Goal: Task Accomplishment & Management: Manage account settings

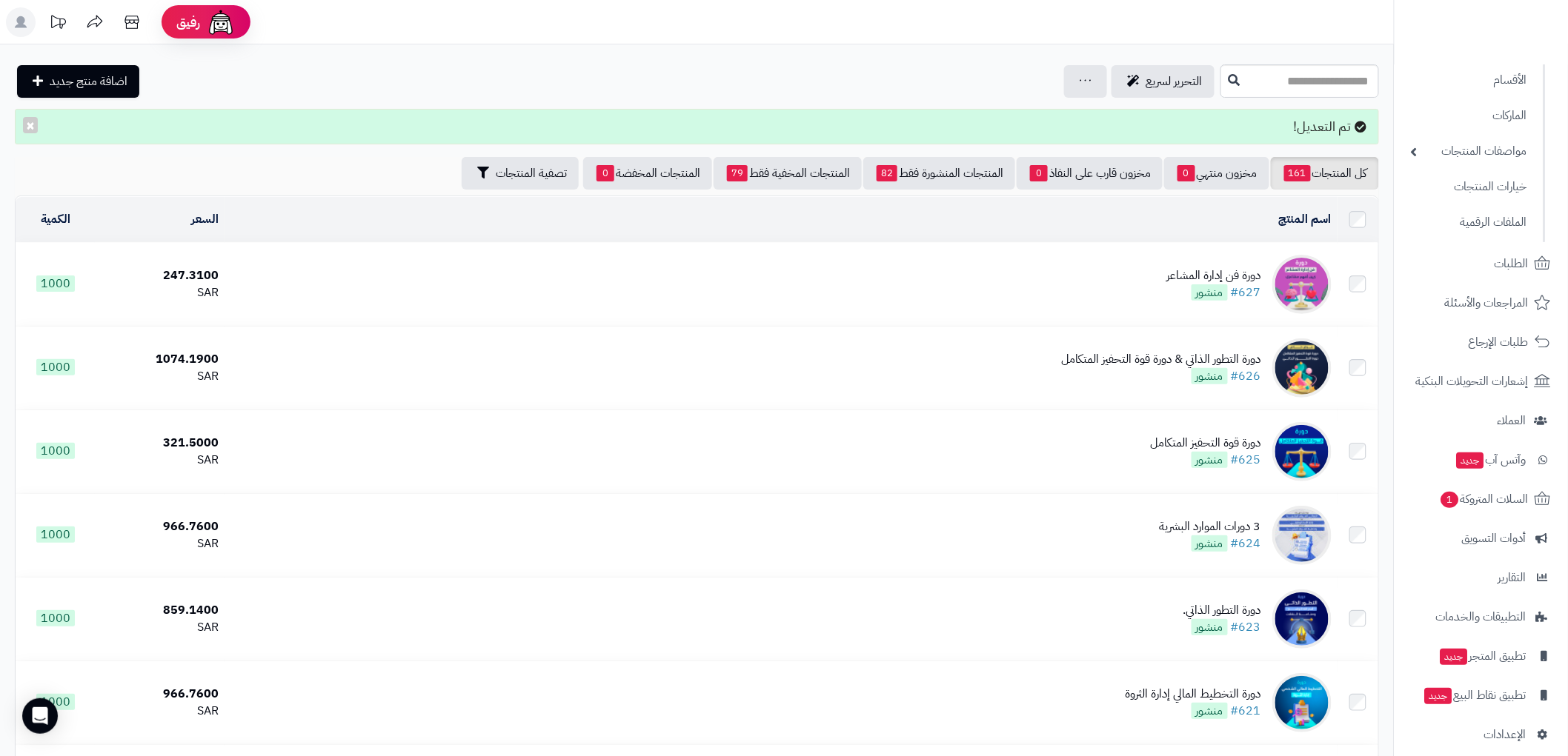
scroll to position [137, 0]
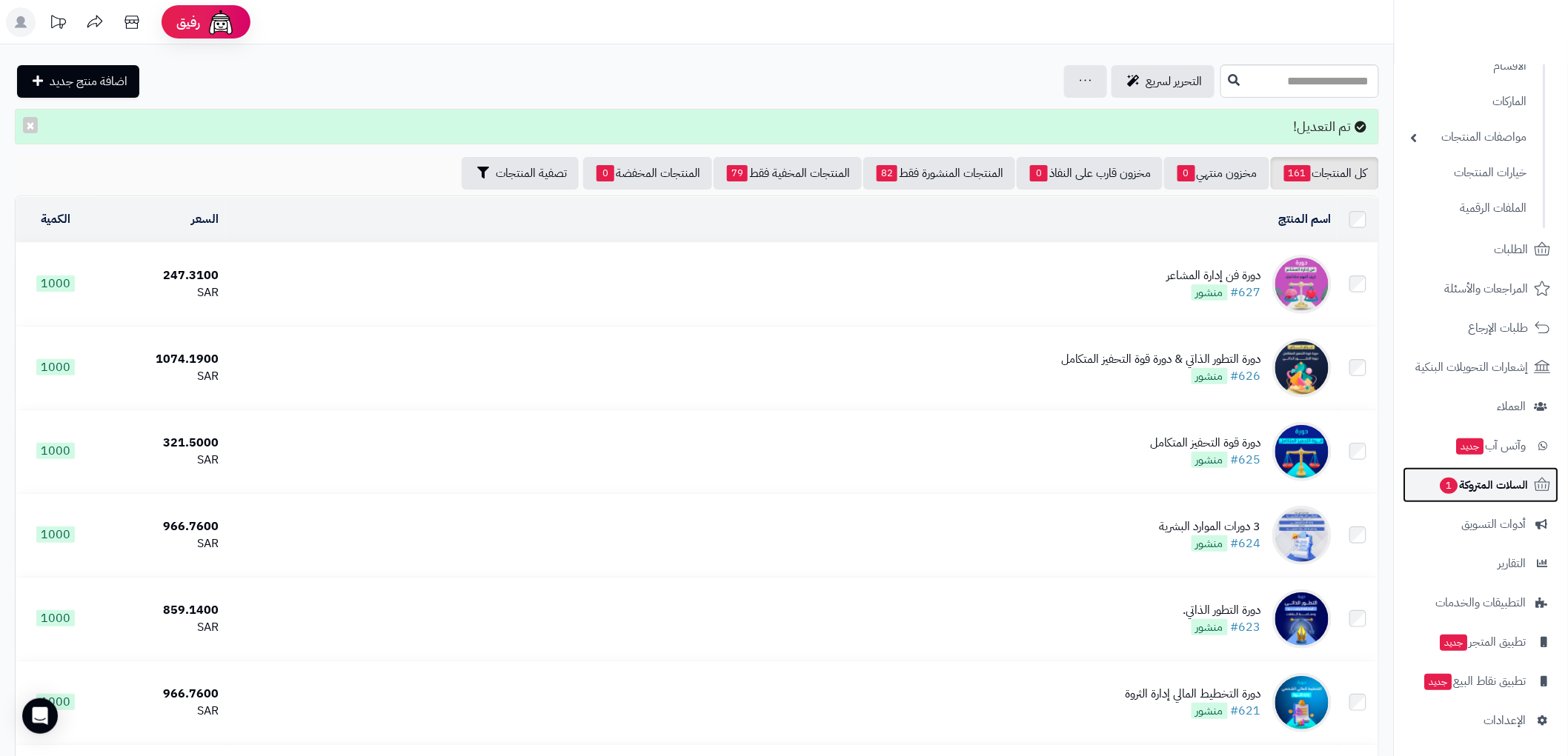
click at [1508, 473] on link "السلات المتروكة 1" at bounding box center [1481, 485] width 156 height 36
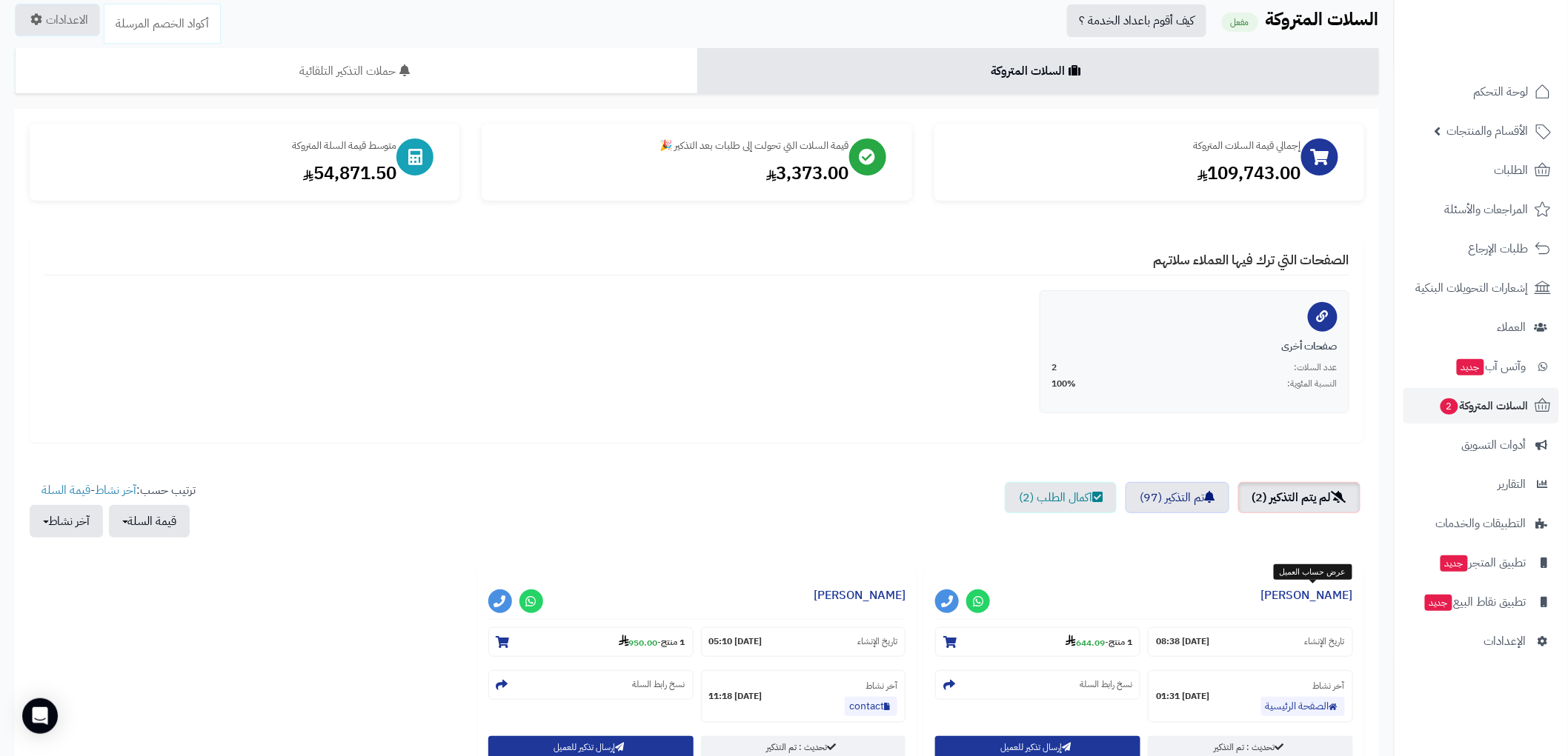
scroll to position [164, 0]
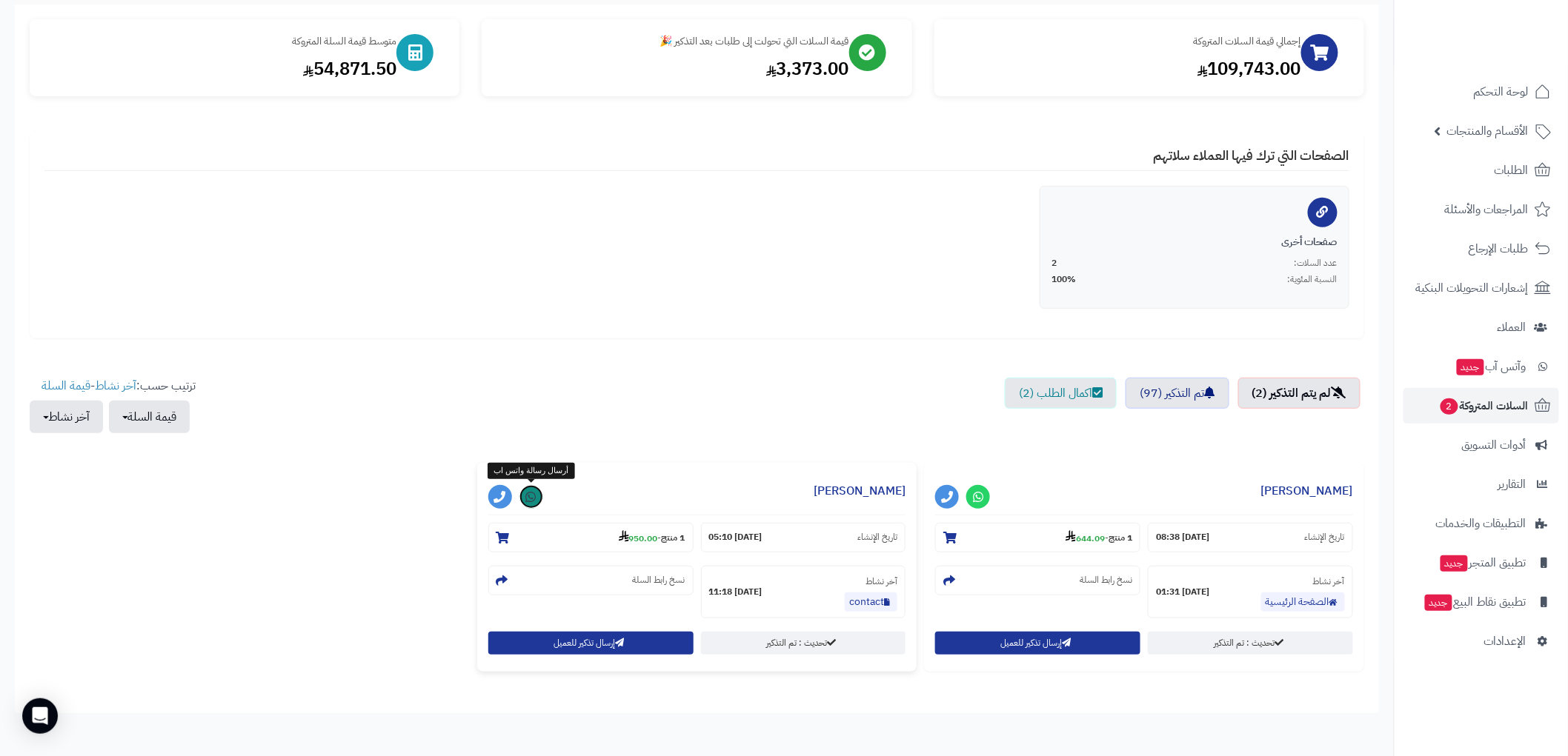
click at [541, 491] on link at bounding box center [531, 497] width 24 height 24
click at [1508, 175] on span "الطلبات" at bounding box center [1511, 170] width 34 height 21
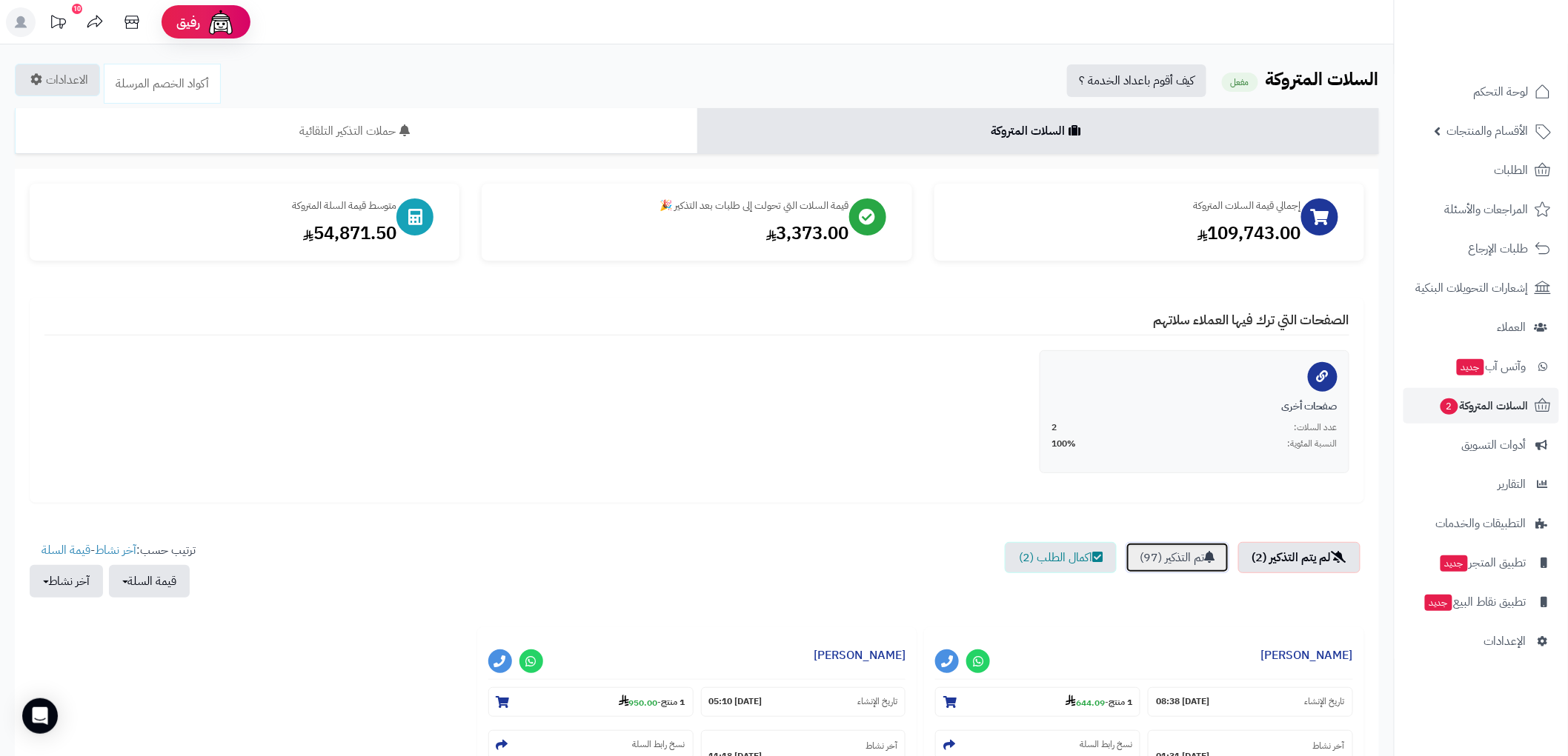
click at [1184, 549] on link "تم التذكير (97)" at bounding box center [1177, 557] width 103 height 31
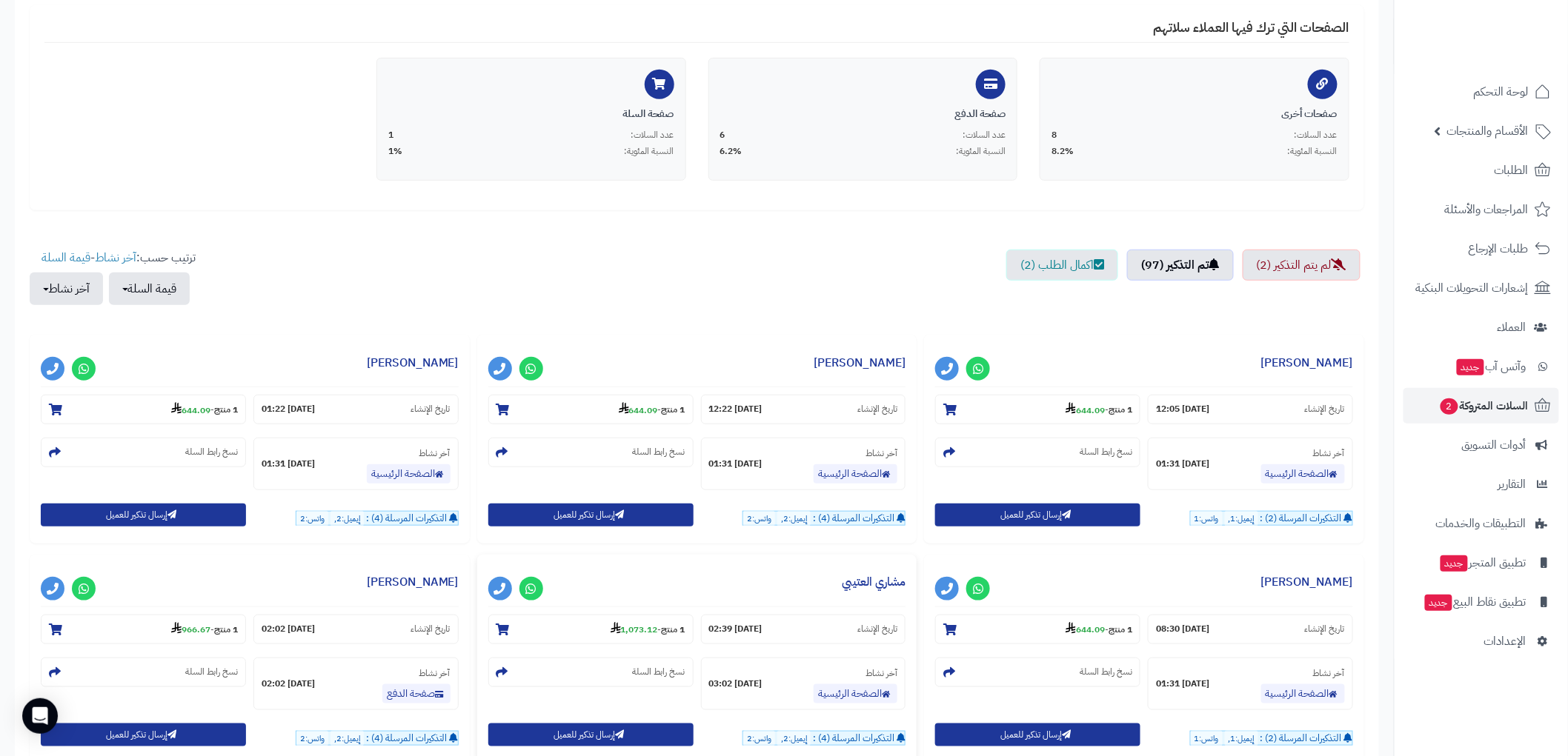
scroll to position [411, 0]
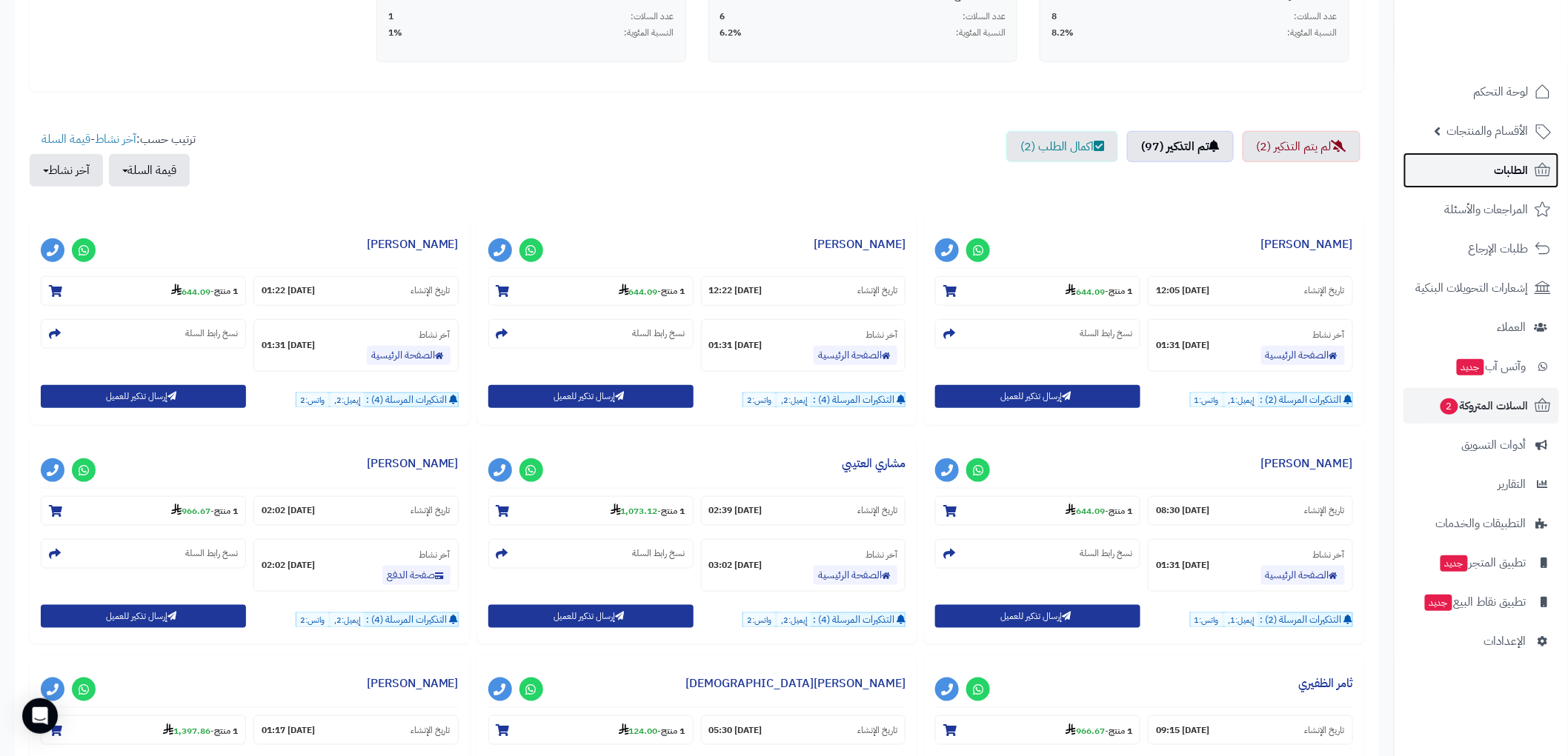
click at [1525, 173] on span "الطلبات" at bounding box center [1511, 170] width 34 height 21
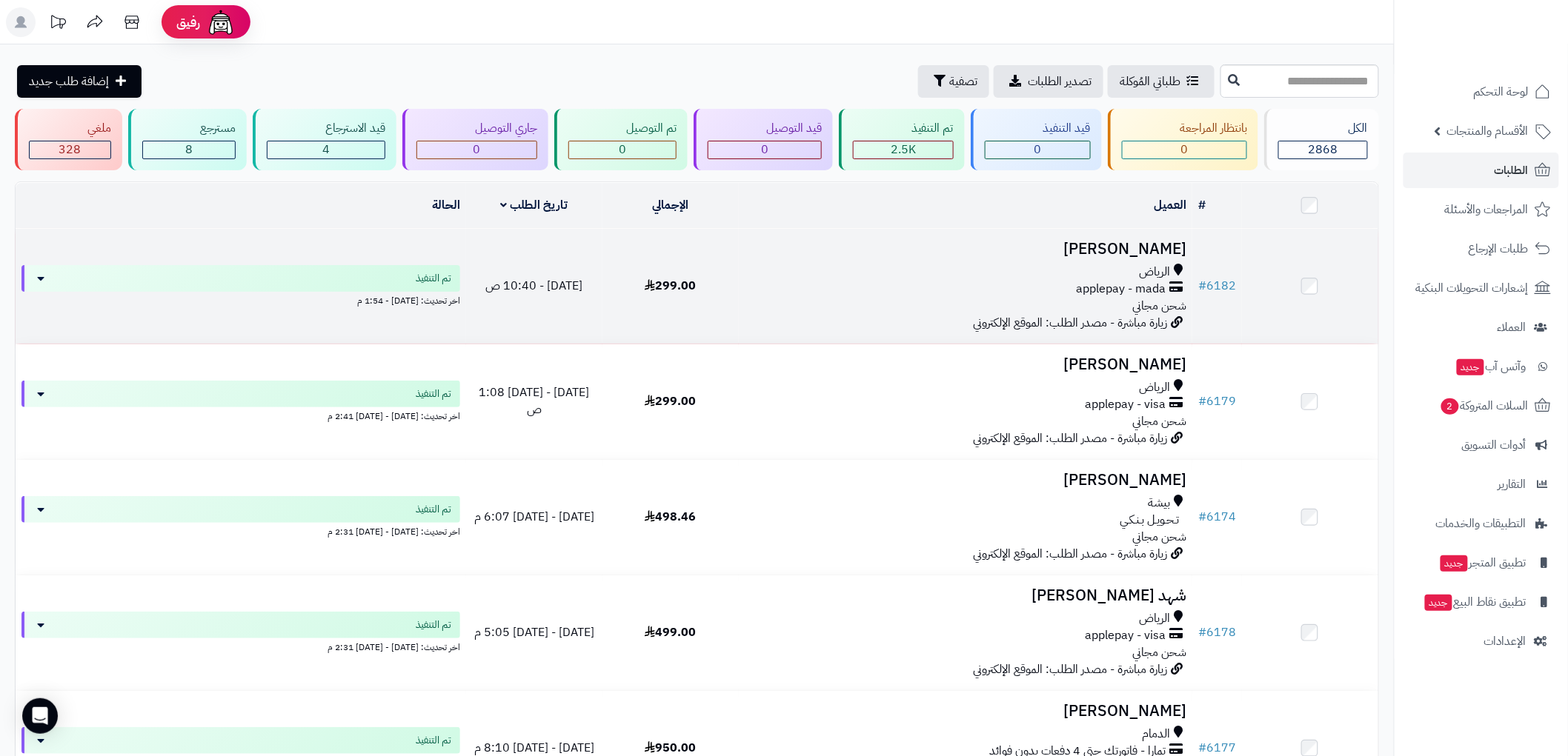
click at [1033, 268] on div "الرياض" at bounding box center [965, 272] width 441 height 17
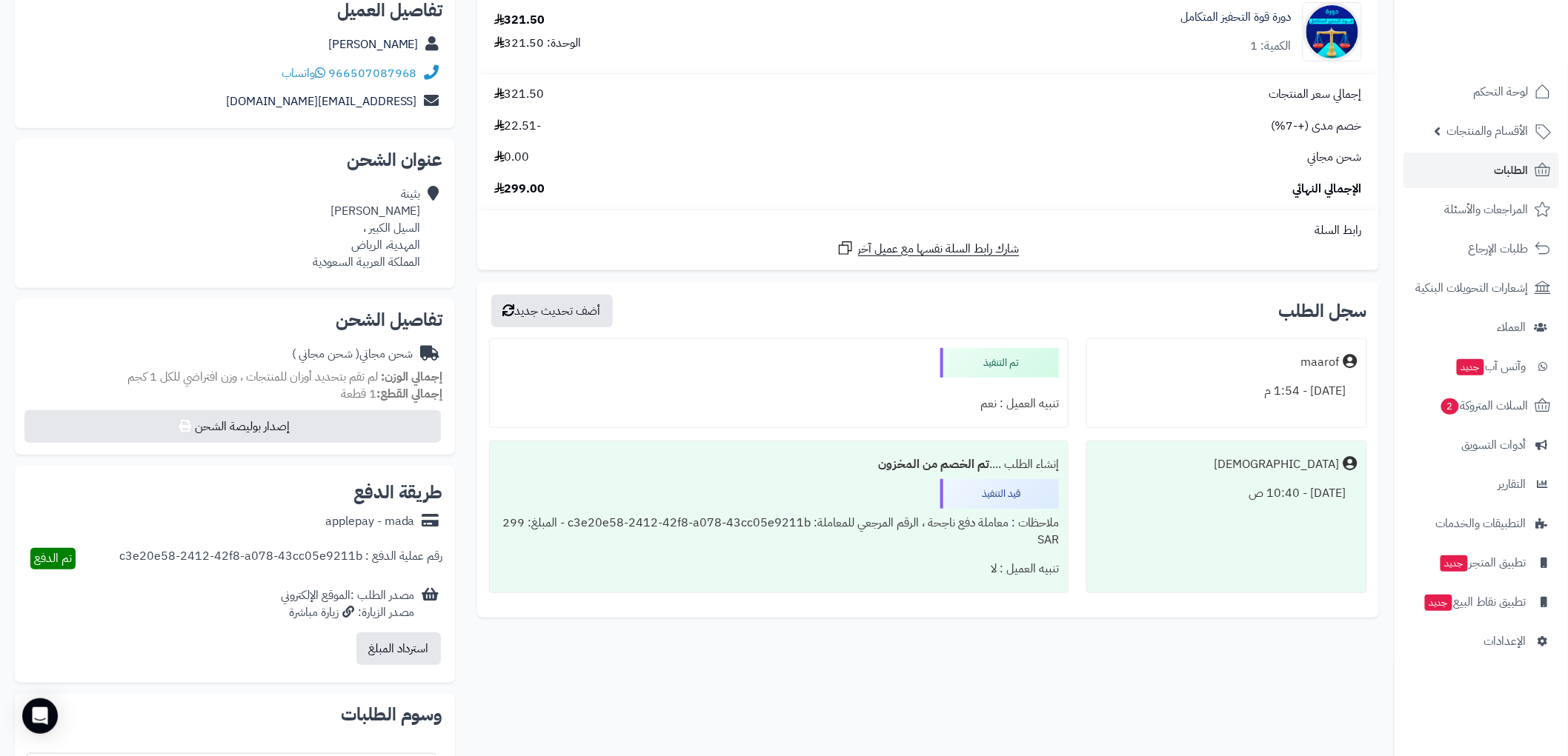
scroll to position [139, 0]
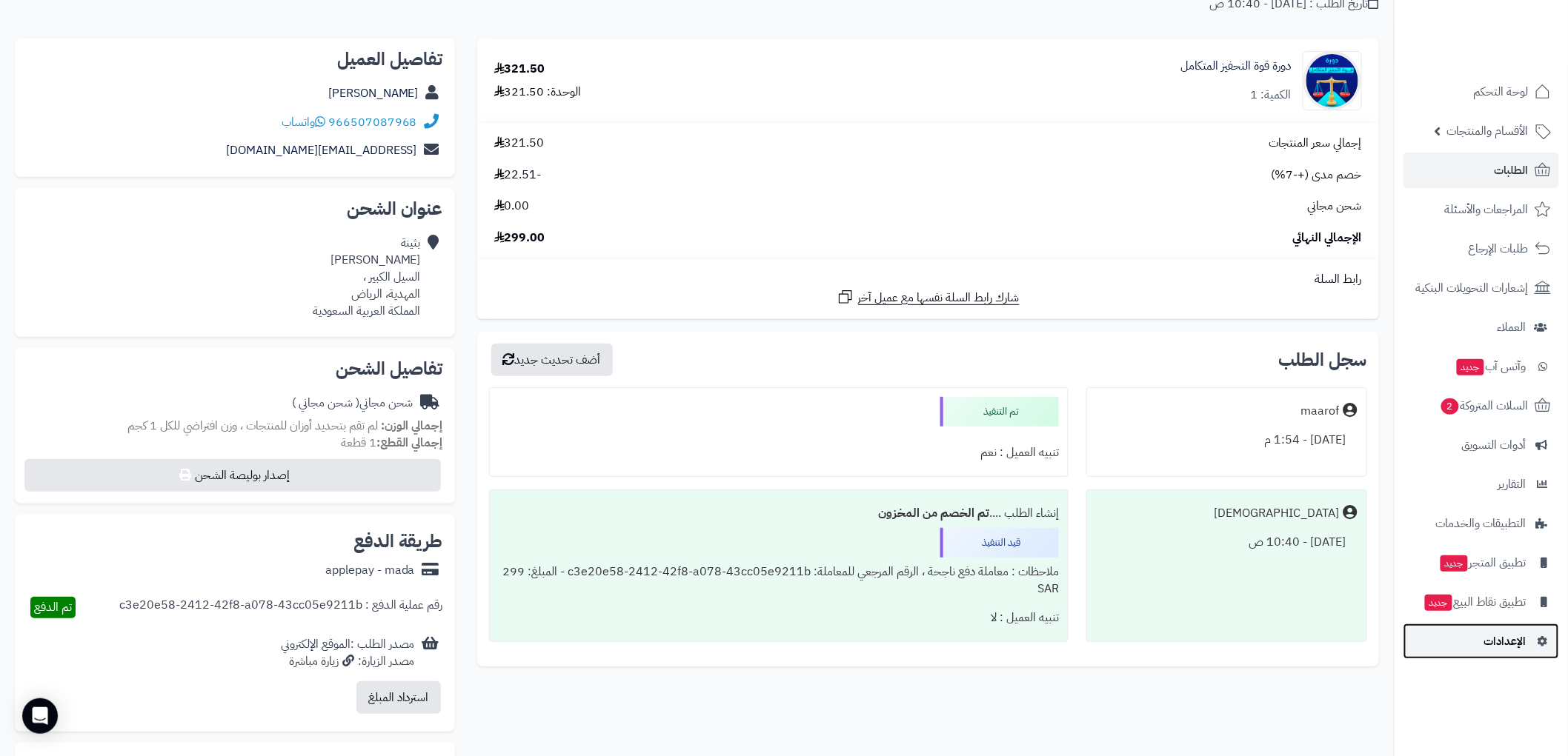
click at [1484, 646] on link "الإعدادات" at bounding box center [1481, 641] width 156 height 36
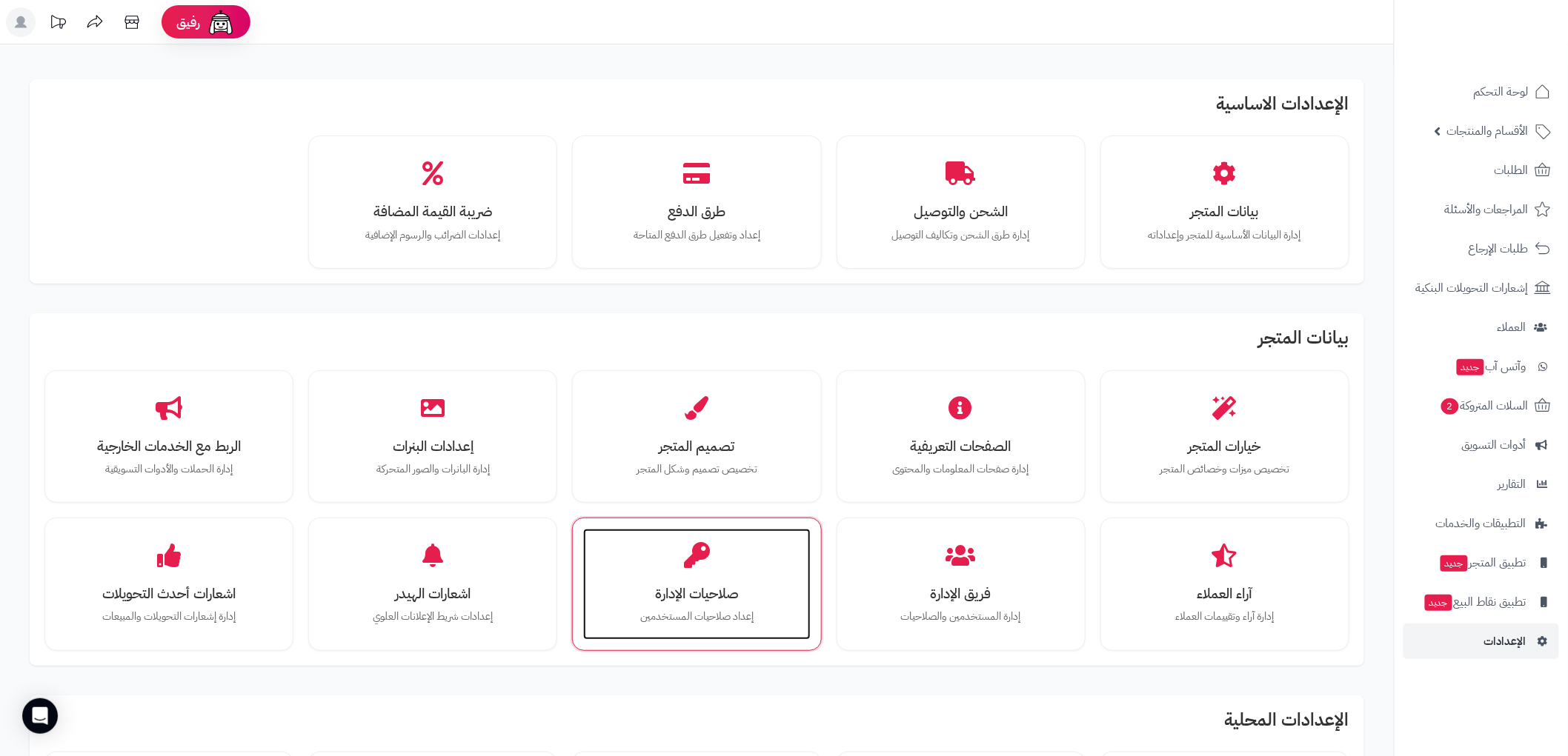
click at [681, 586] on h3 "صلاحيات الإدارة" at bounding box center [696, 593] width 197 height 16
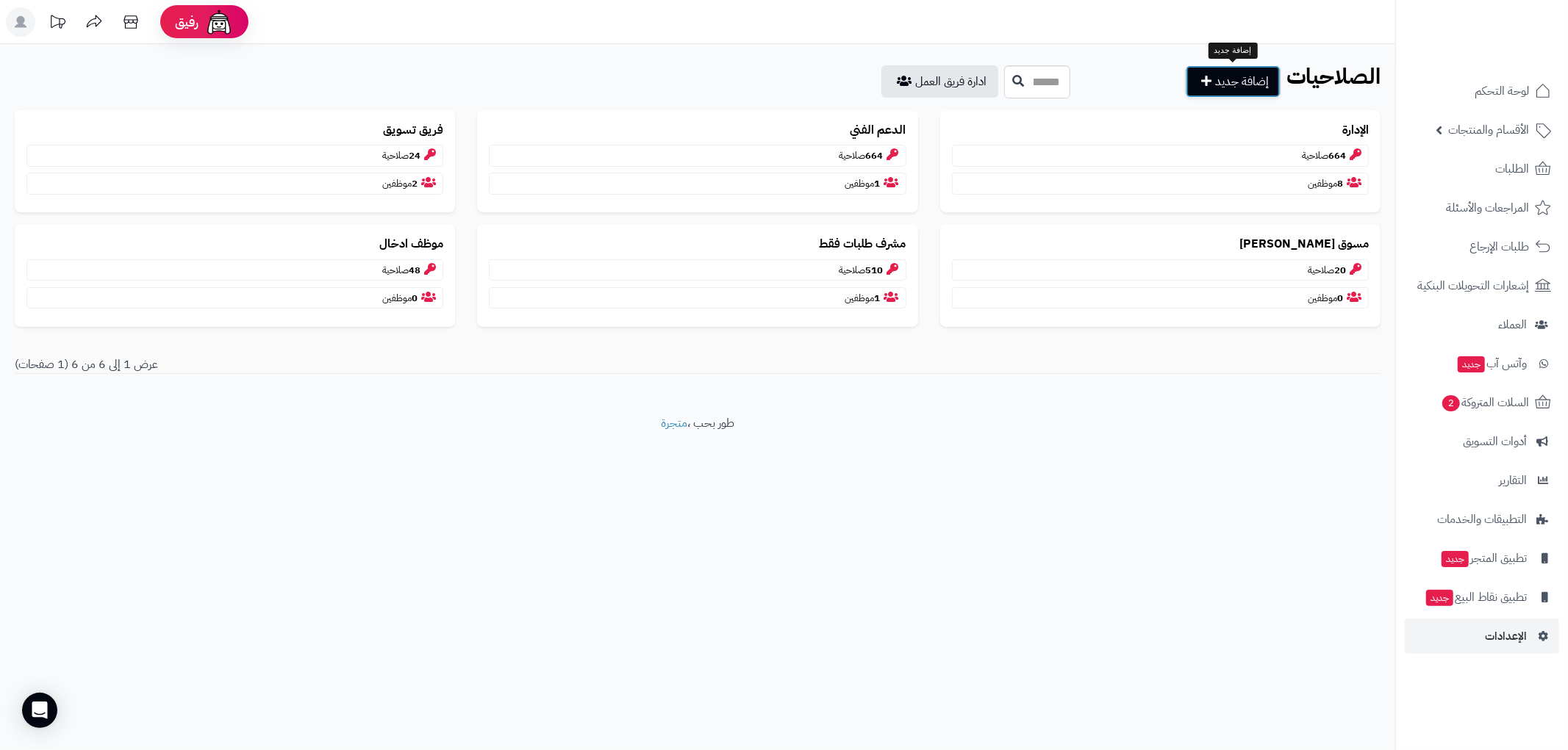
click at [1251, 81] on link "إضافة جديد" at bounding box center [1233, 81] width 95 height 32
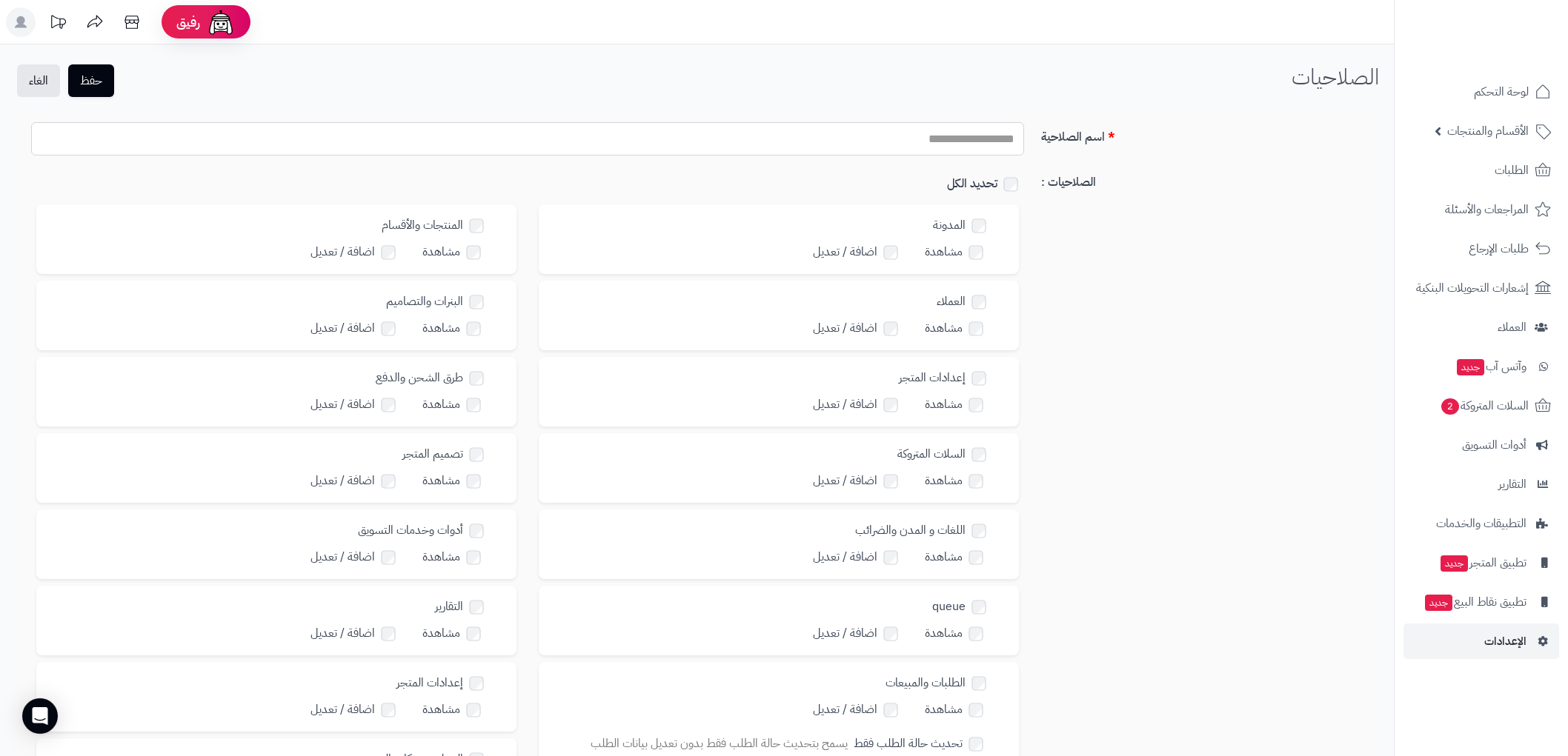
click at [936, 147] on input "اسم الصلاحية" at bounding box center [527, 139] width 993 height 33
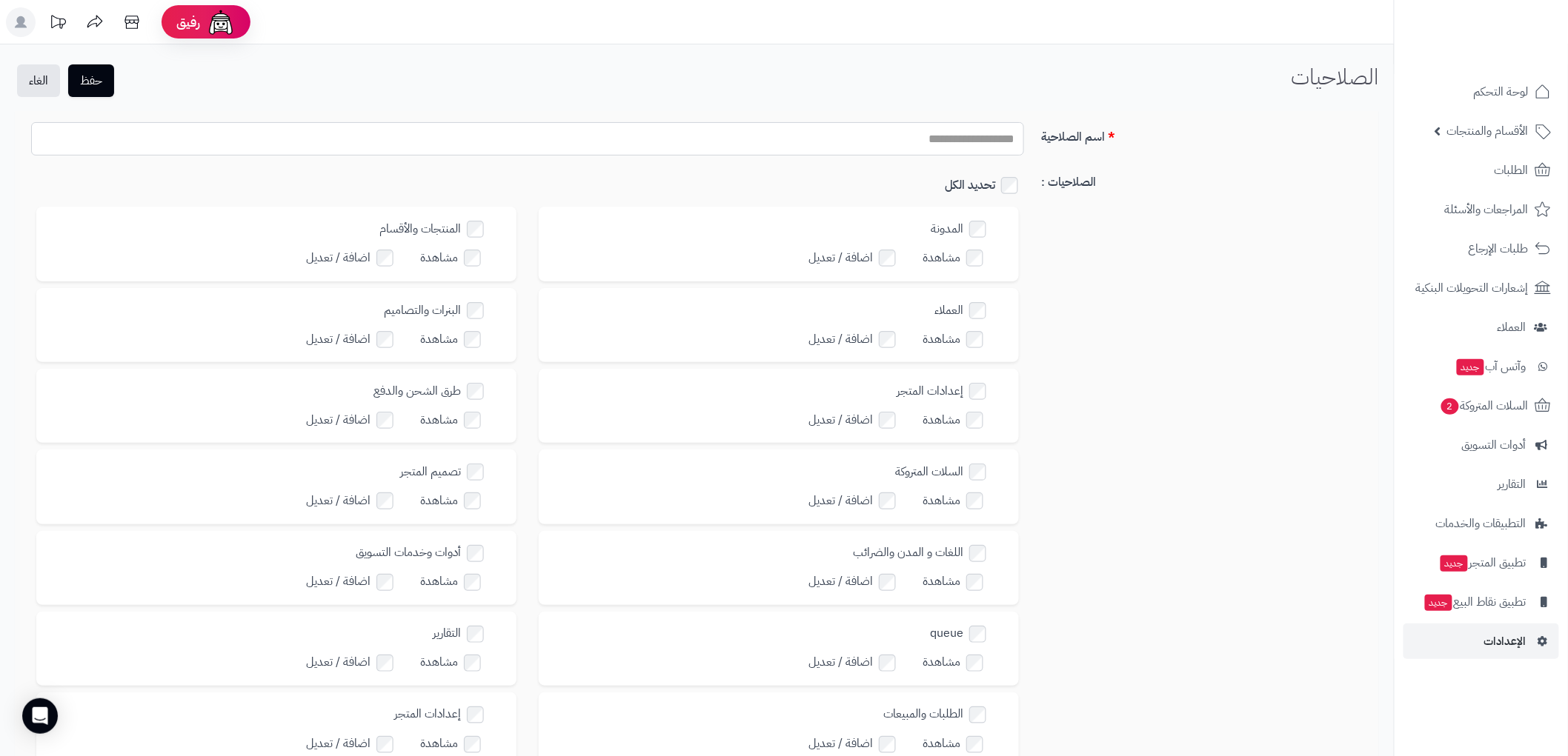
click at [936, 140] on input "اسم الصلاحية" at bounding box center [527, 139] width 993 height 33
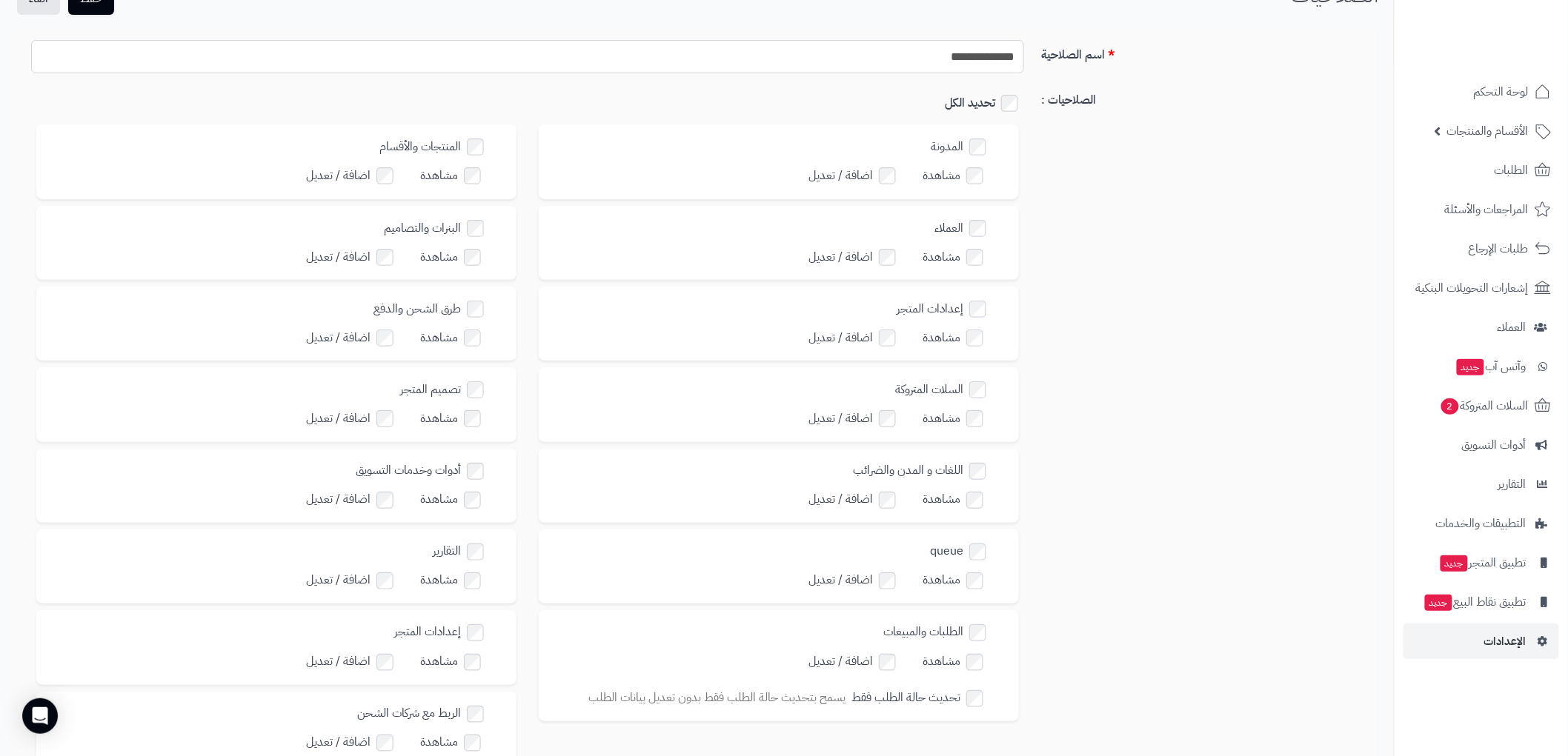
type input "**********"
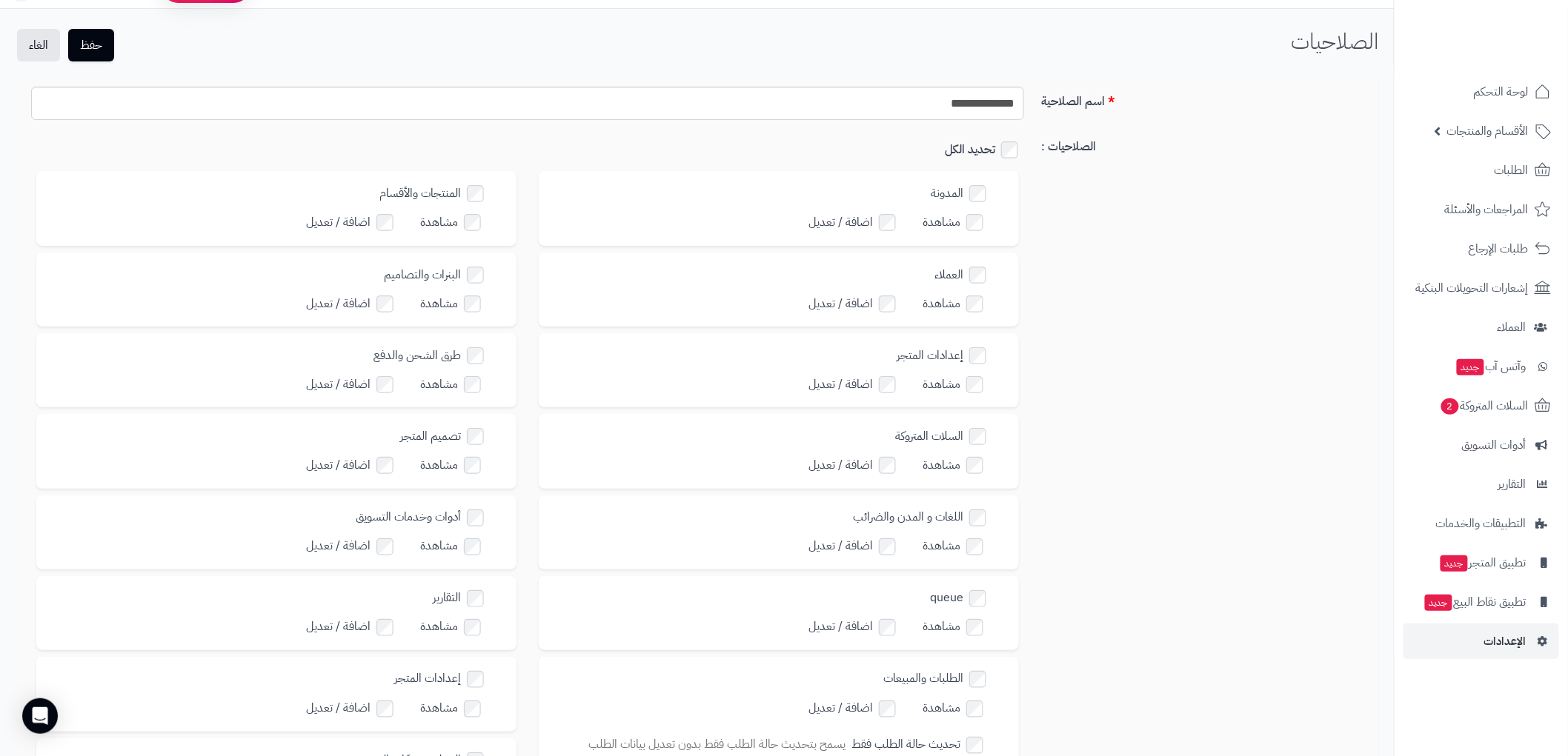
scroll to position [0, 0]
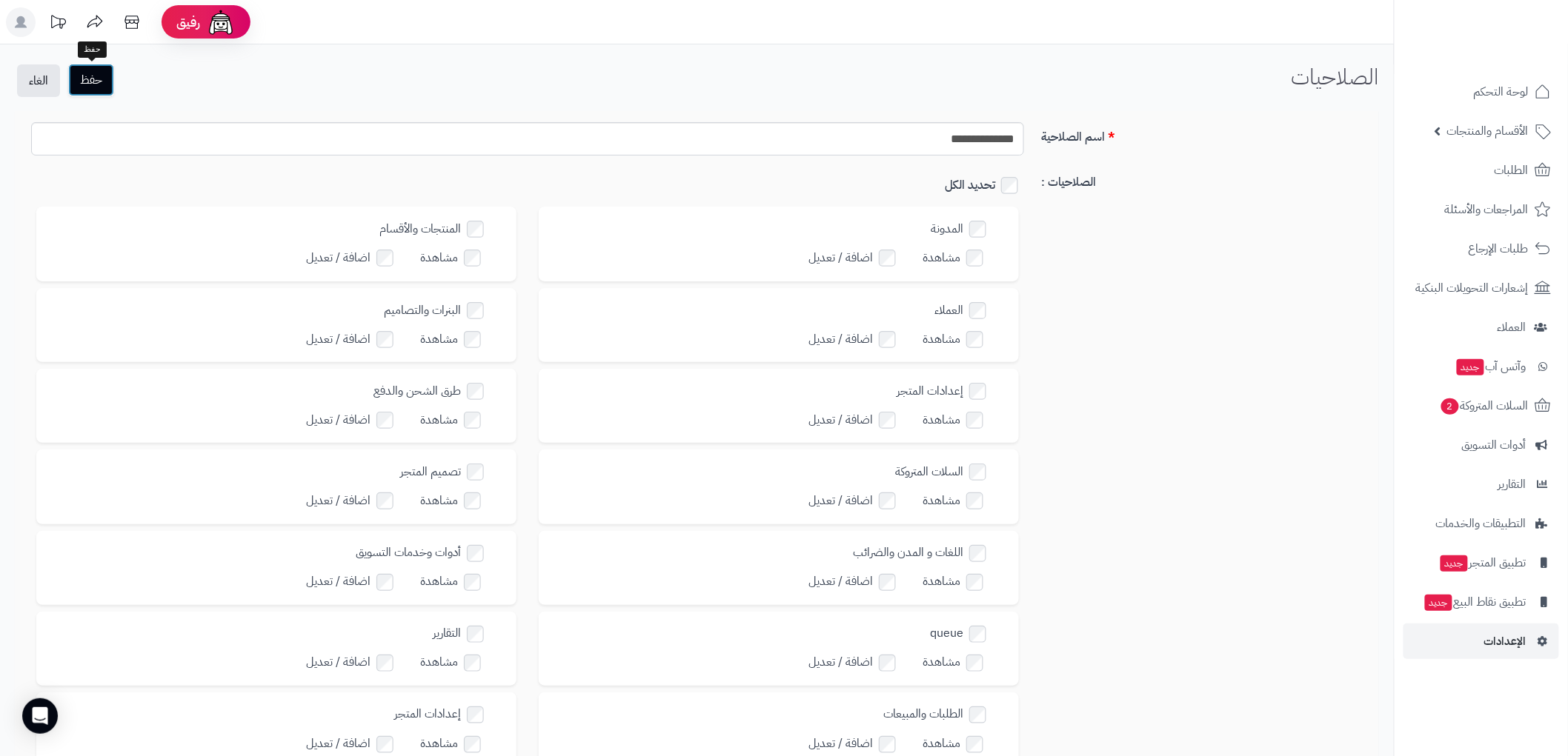
click at [96, 75] on button "حفظ" at bounding box center [91, 80] width 46 height 32
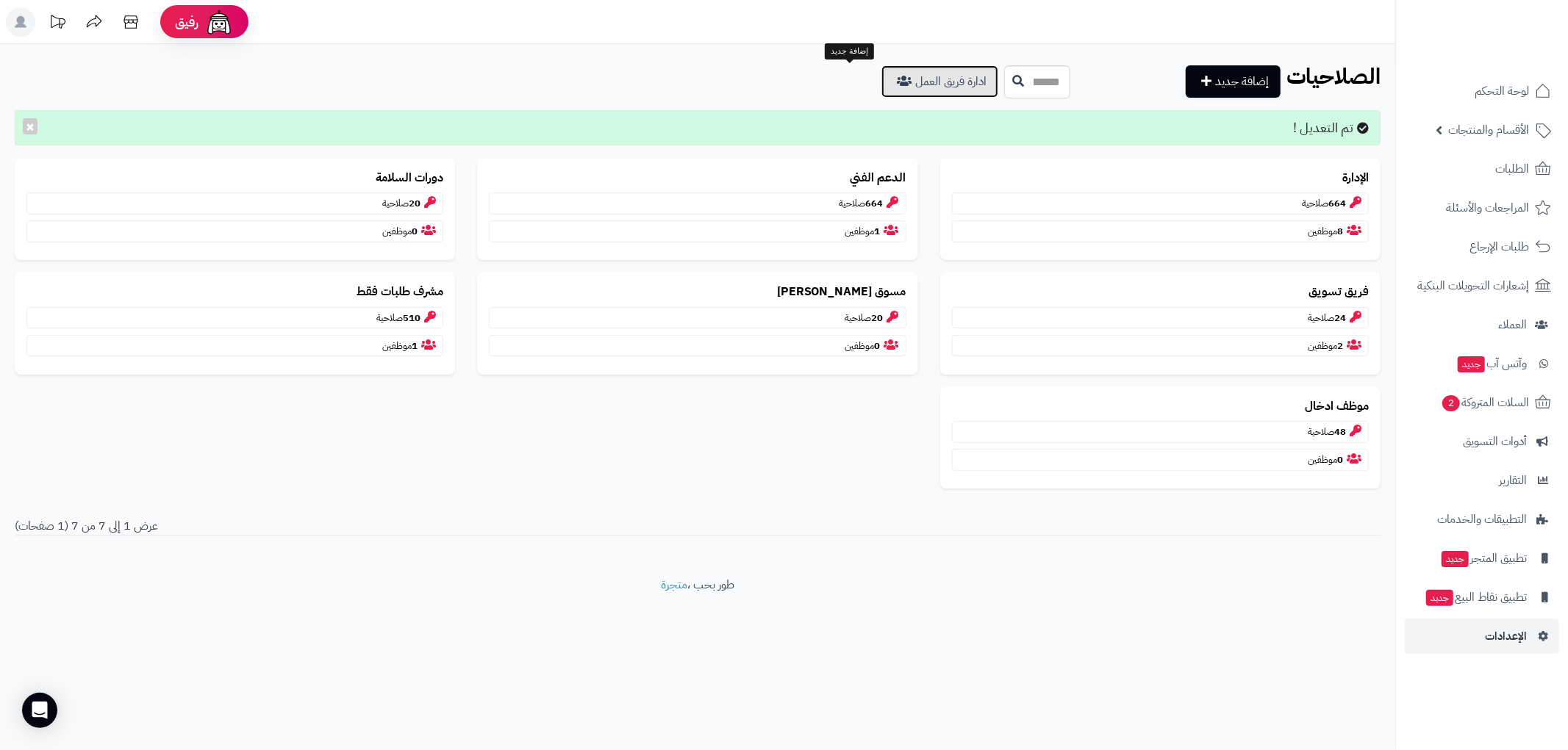
click at [881, 74] on link "ادارة فريق العمل" at bounding box center [939, 81] width 117 height 32
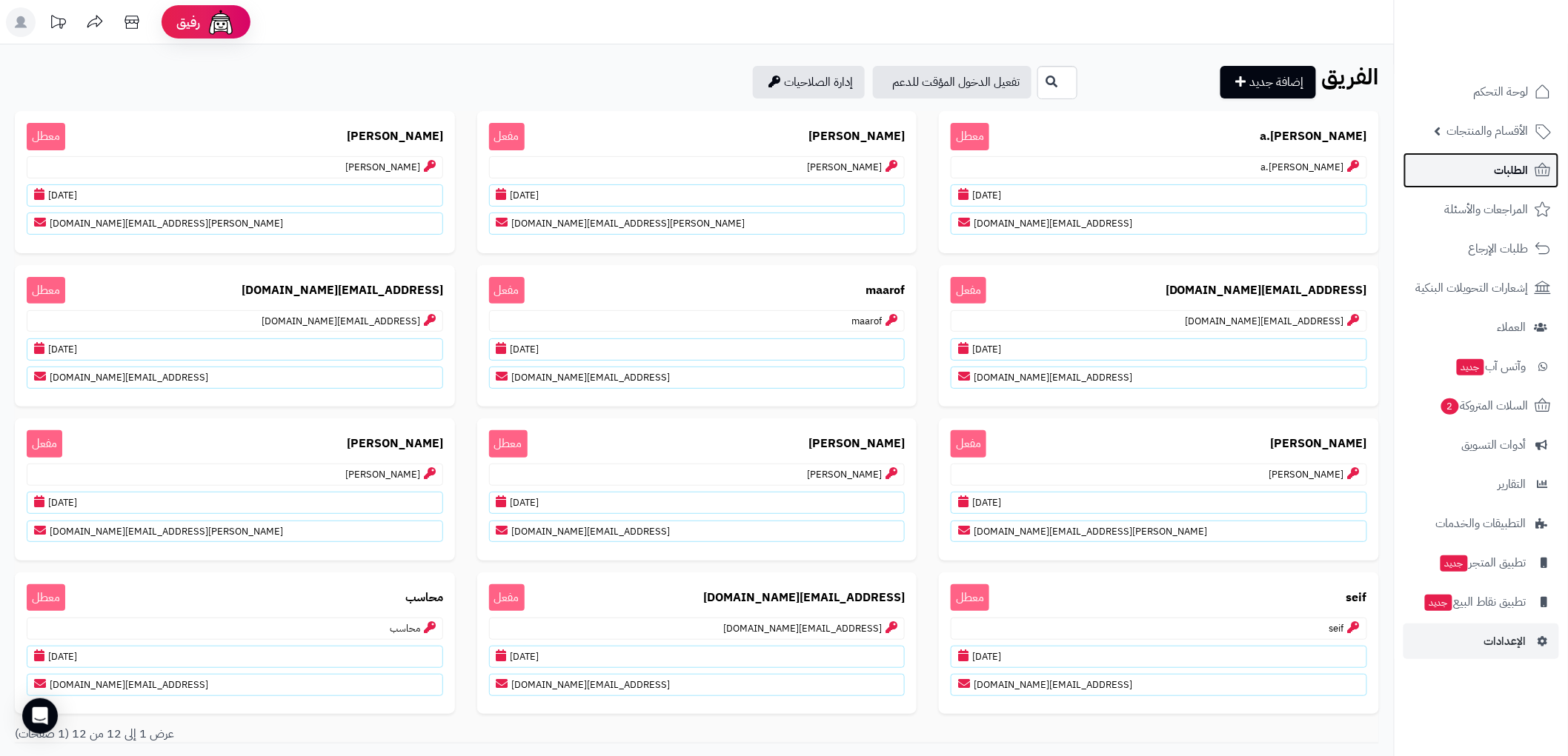
click at [1507, 174] on span "الطلبات" at bounding box center [1511, 170] width 34 height 21
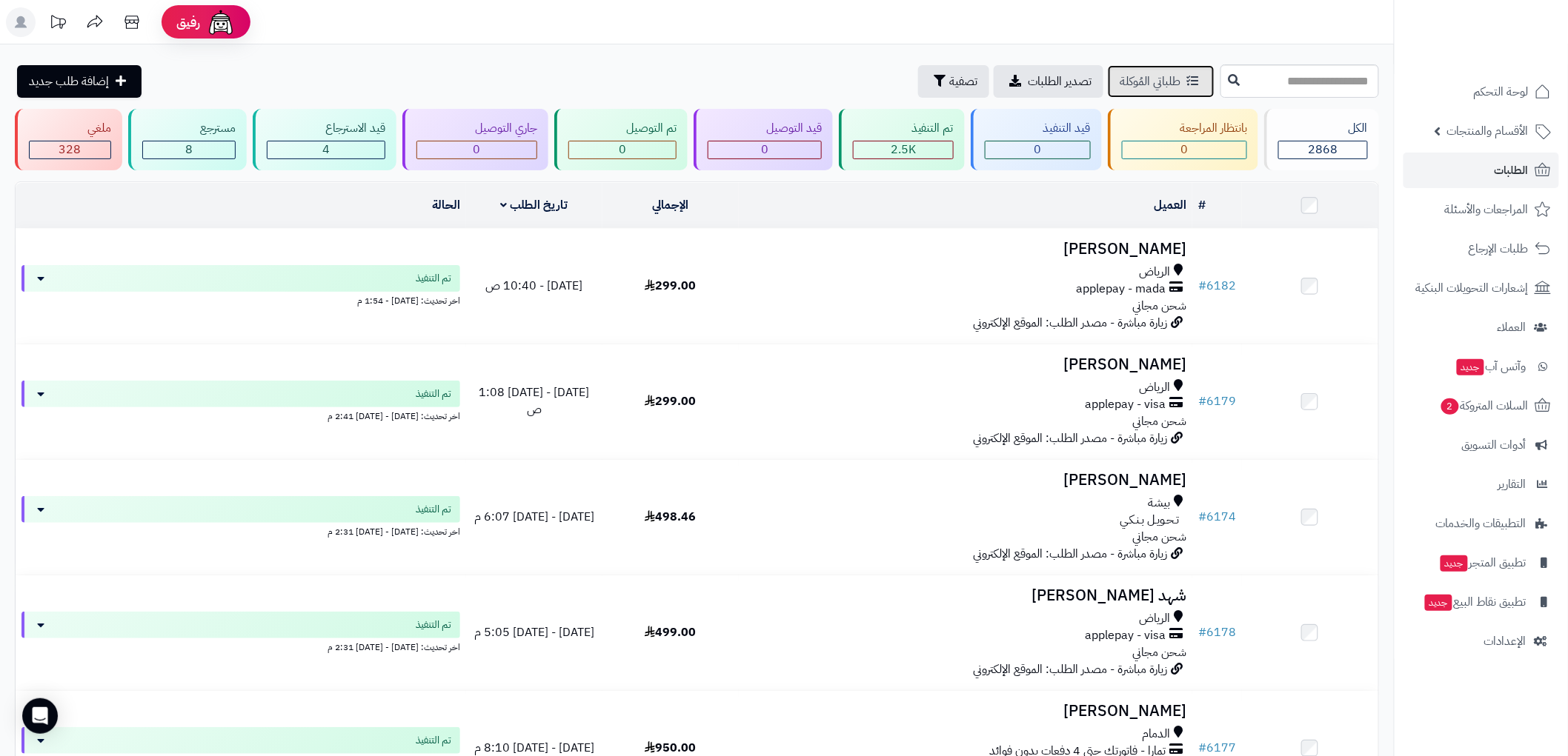
click at [1120, 83] on span "طلباتي المُوكلة" at bounding box center [1150, 81] width 61 height 18
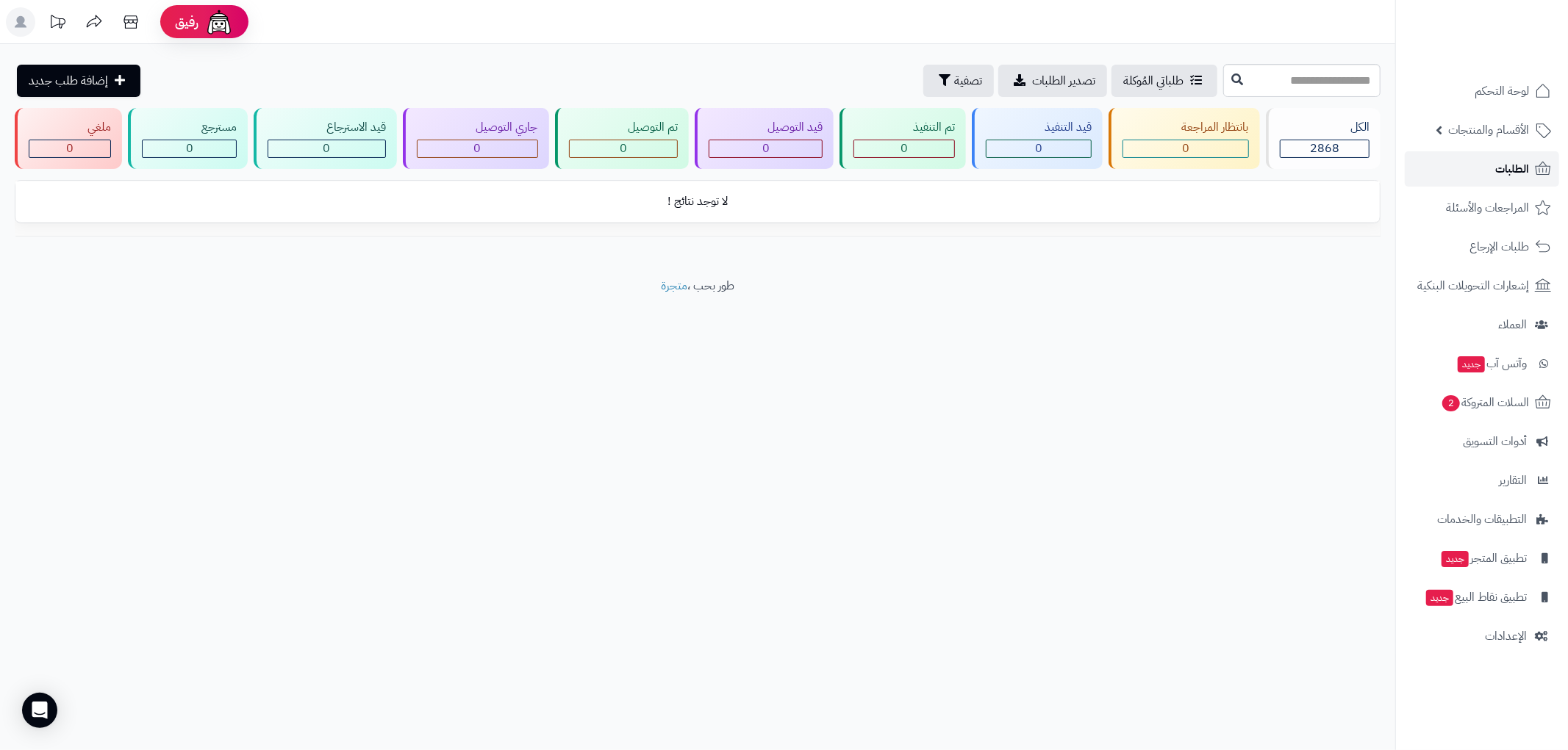
click at [1505, 175] on span "الطلبات" at bounding box center [1512, 169] width 34 height 20
